Goal: Information Seeking & Learning: Learn about a topic

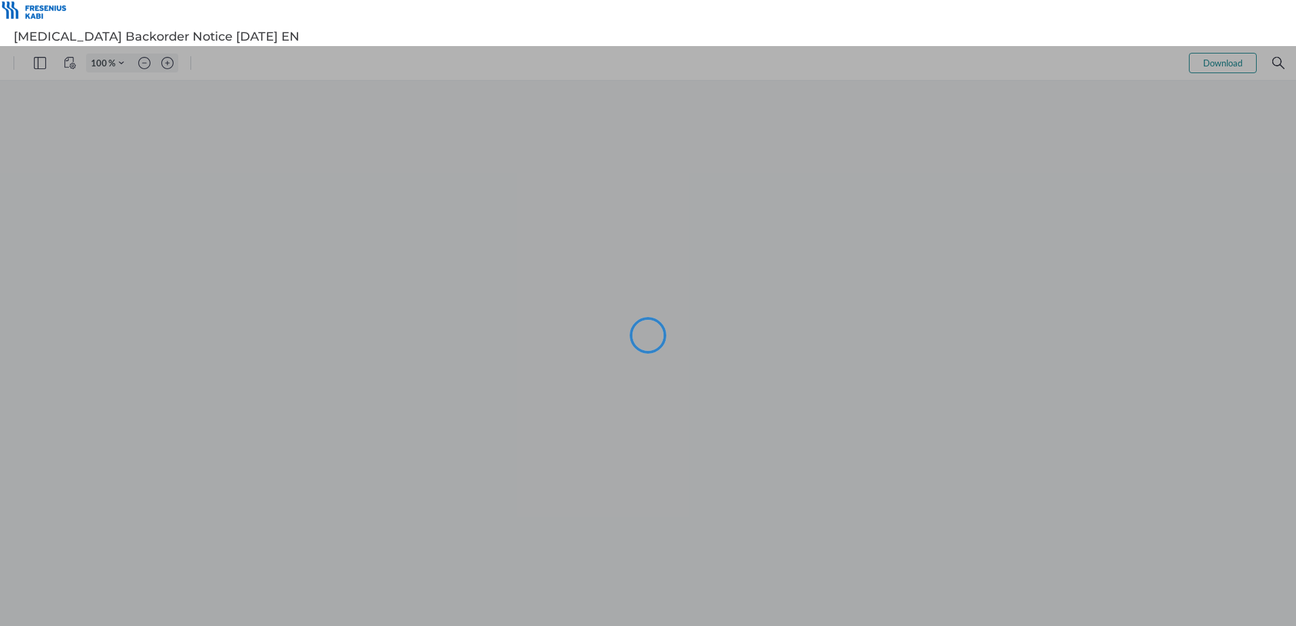
type input "101"
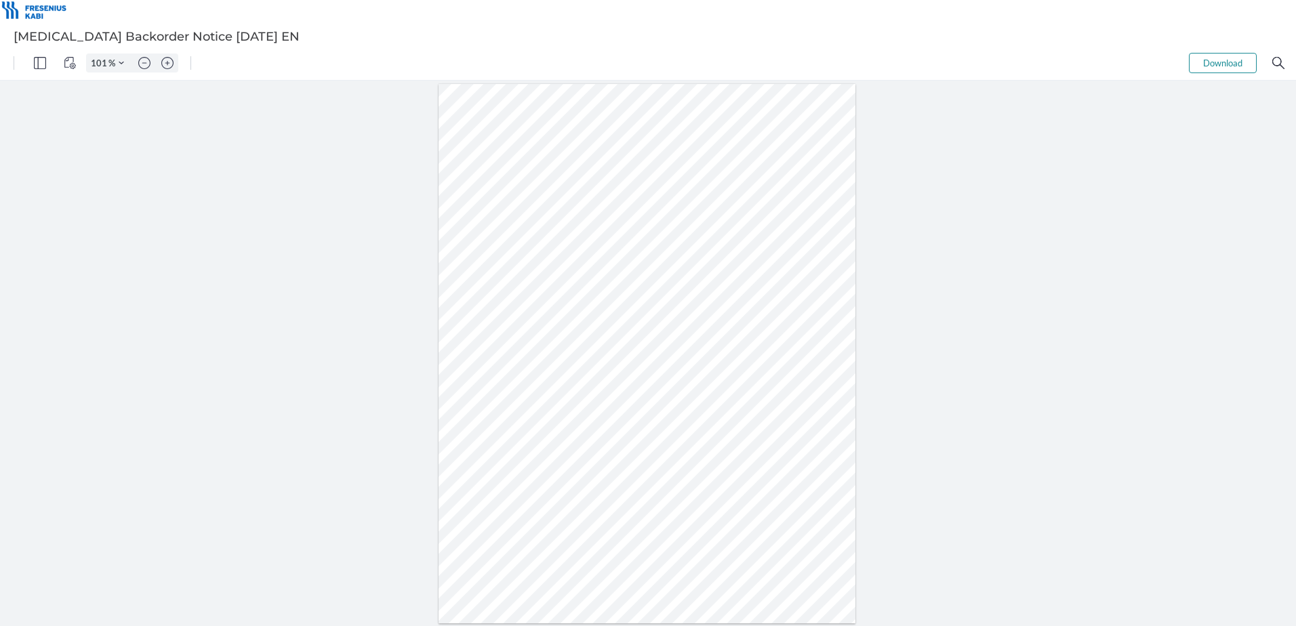
click at [858, 350] on div at bounding box center [647, 353] width 423 height 545
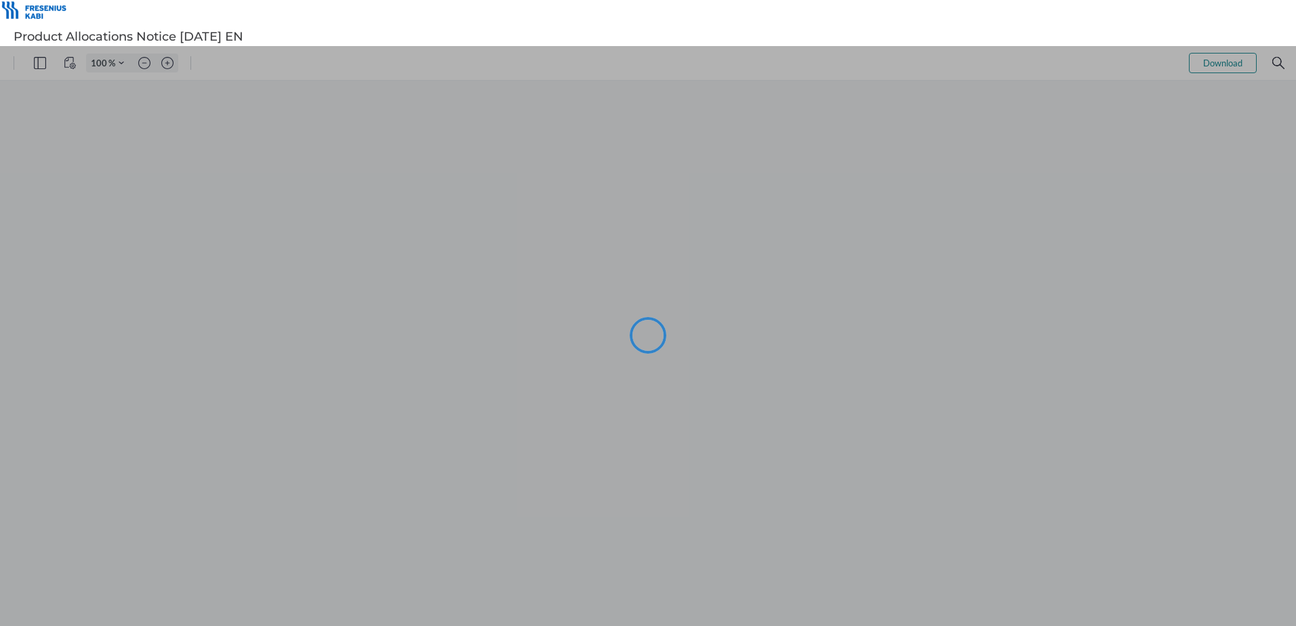
type input "101"
